Goal: Task Accomplishment & Management: Use online tool/utility

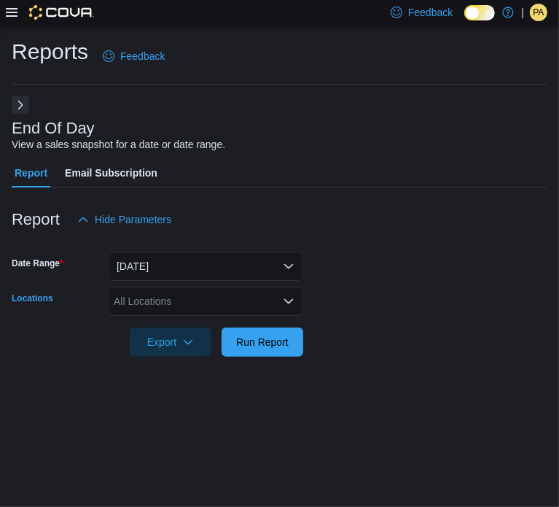
click at [186, 303] on div "All Locations" at bounding box center [205, 301] width 195 height 29
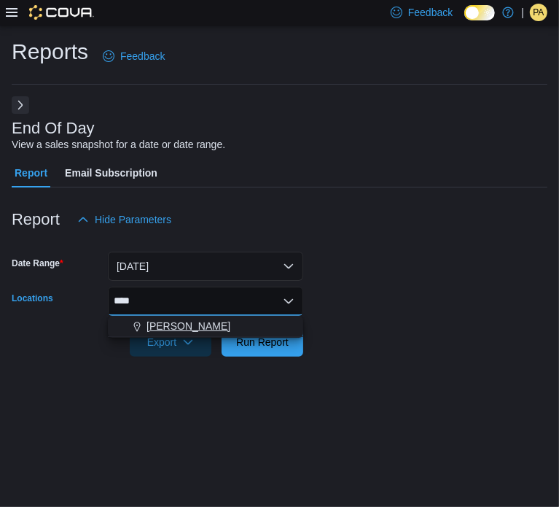
type input "****"
click at [193, 331] on span "[PERSON_NAME]" at bounding box center [189, 326] width 84 height 15
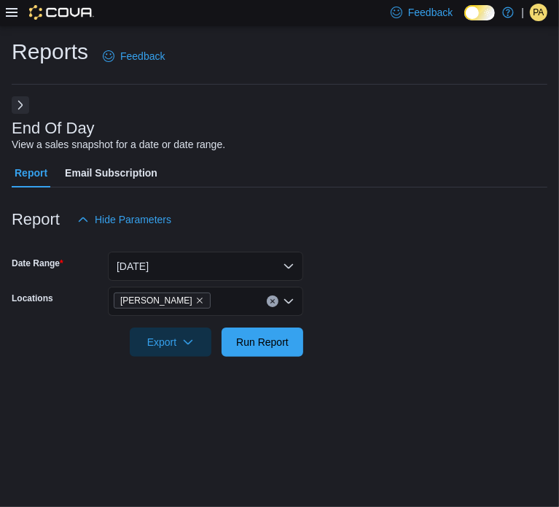
click at [330, 336] on form "Date Range [DATE] Locations [PERSON_NAME] Export Run Report" at bounding box center [280, 295] width 536 height 123
click at [269, 339] on span "Run Report" at bounding box center [262, 341] width 53 height 15
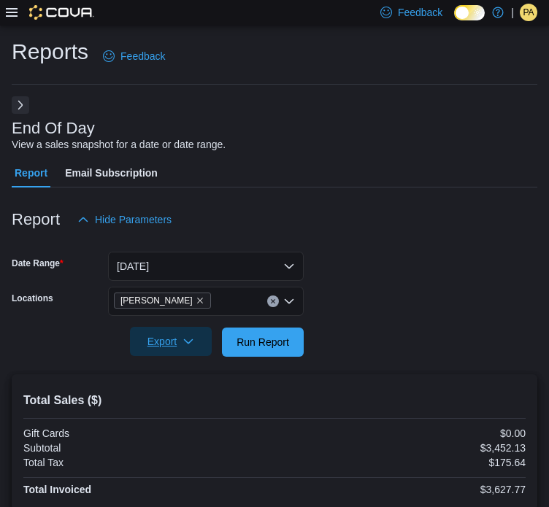
click at [187, 336] on icon "button" at bounding box center [188, 342] width 12 height 12
click at [190, 397] on span "Export to Pdf" at bounding box center [173, 401] width 66 height 12
